Goal: Check status: Check status

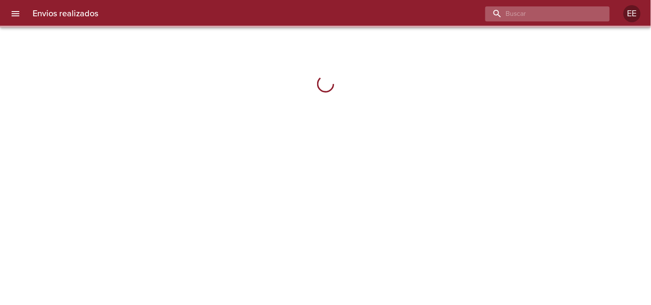
click at [556, 10] on input "buscar" at bounding box center [540, 13] width 110 height 15
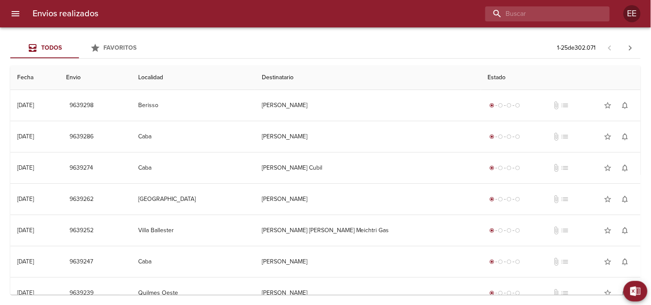
paste input "[PERSON_NAME] [PERSON_NAME]"
type input "[PERSON_NAME] [PERSON_NAME]"
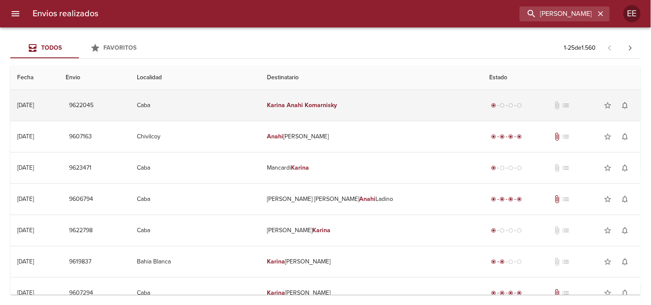
click at [362, 104] on td "[PERSON_NAME] [PERSON_NAME]" at bounding box center [371, 105] width 222 height 31
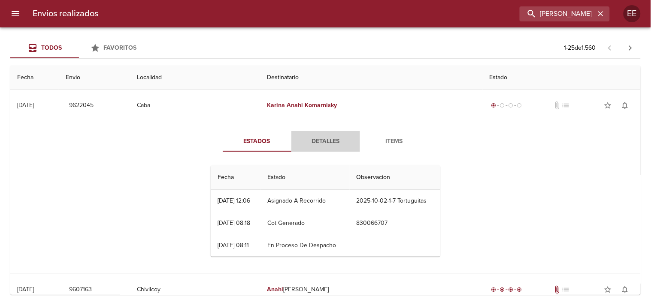
click at [311, 143] on span "Detalles" at bounding box center [325, 141] width 58 height 11
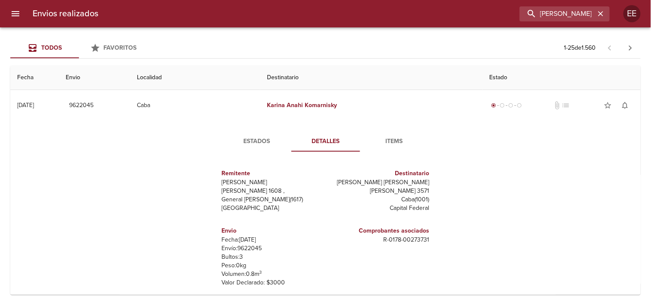
click at [397, 142] on span "Items" at bounding box center [394, 141] width 58 height 11
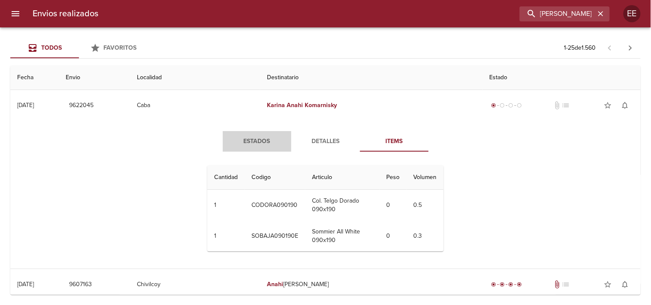
click at [251, 140] on span "Estados" at bounding box center [257, 141] width 58 height 11
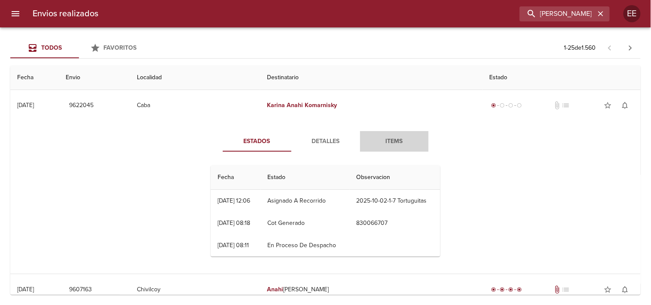
click at [378, 139] on span "Items" at bounding box center [394, 141] width 58 height 11
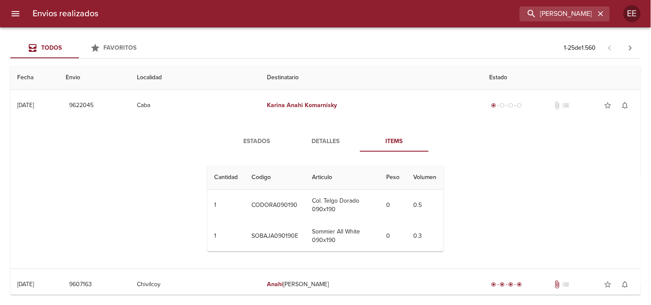
click at [336, 139] on span "Detalles" at bounding box center [325, 141] width 58 height 11
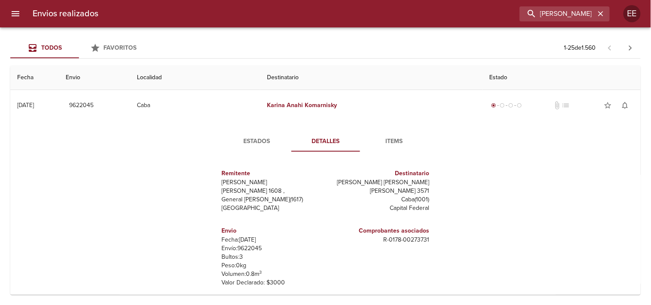
click at [247, 142] on span "Estados" at bounding box center [257, 141] width 58 height 11
